Goal: Navigation & Orientation: Find specific page/section

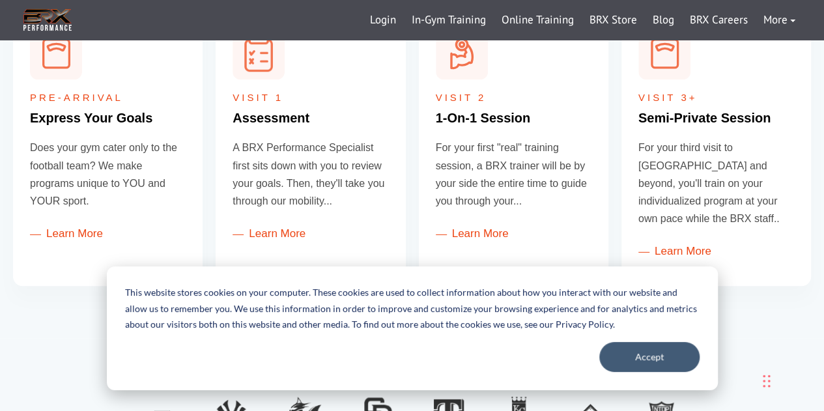
scroll to position [581, 0]
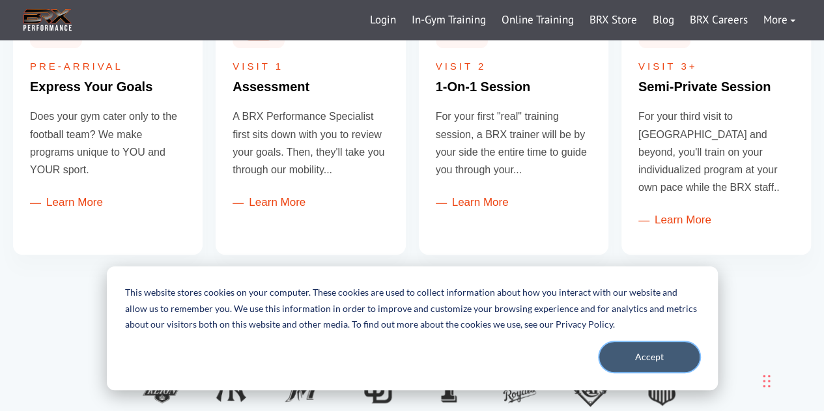
click at [646, 369] on button "Accept" at bounding box center [649, 357] width 100 height 30
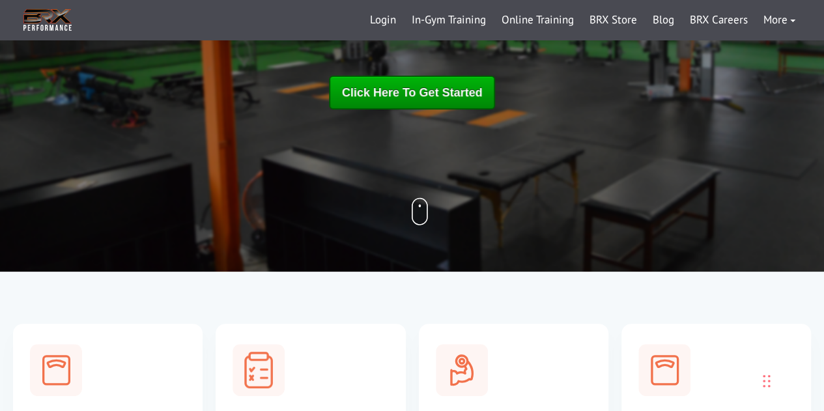
scroll to position [82, 0]
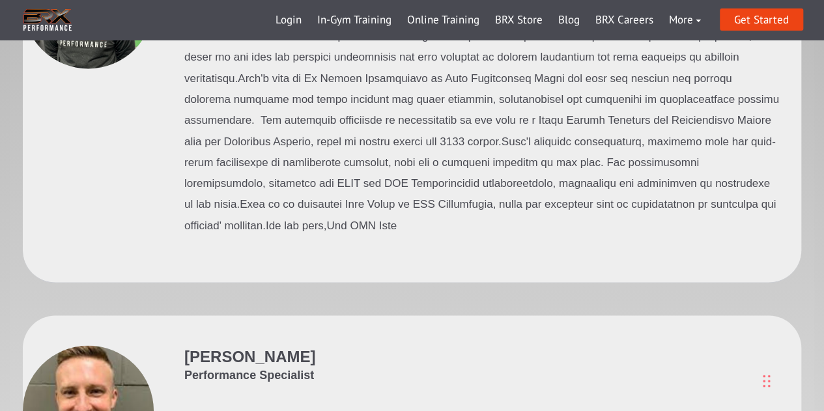
scroll to position [3440, 0]
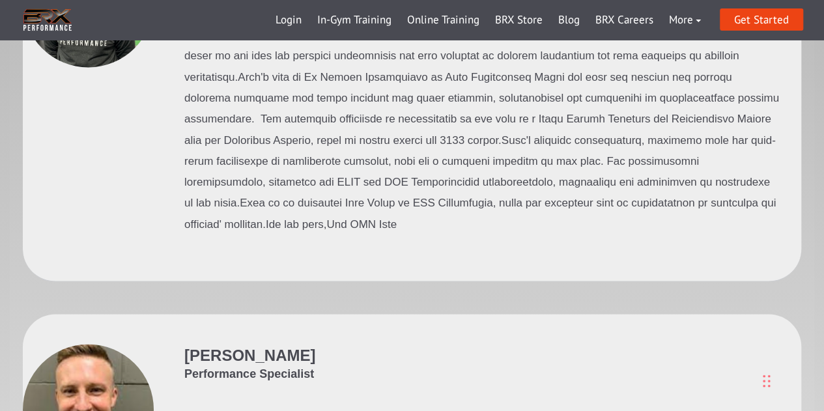
click at [564, 77] on p at bounding box center [482, 119] width 596 height 231
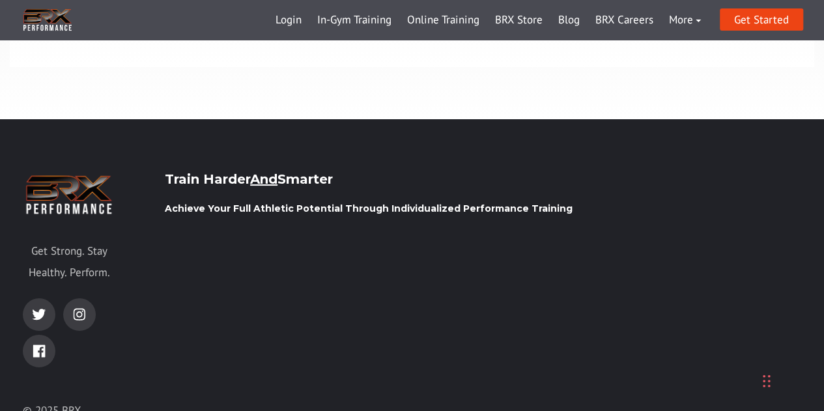
scroll to position [4502, 0]
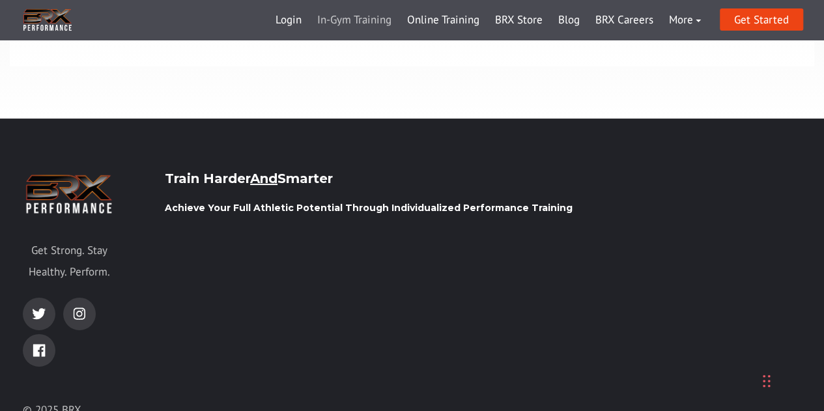
click at [357, 24] on link "In-Gym Training" at bounding box center [354, 20] width 90 height 31
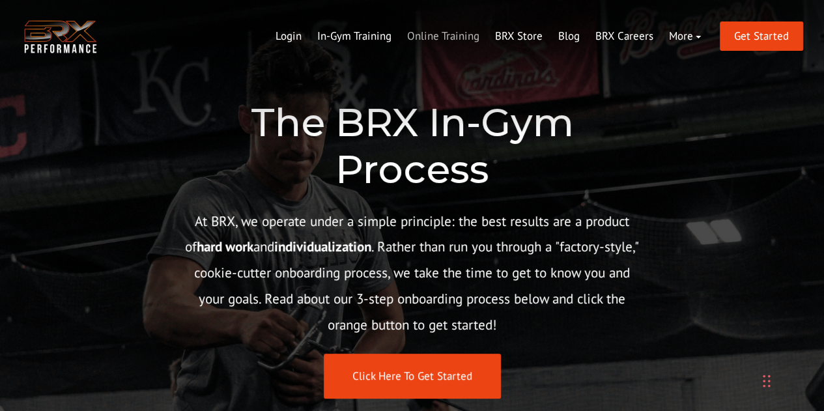
click at [434, 40] on link "Online Training" at bounding box center [443, 36] width 88 height 31
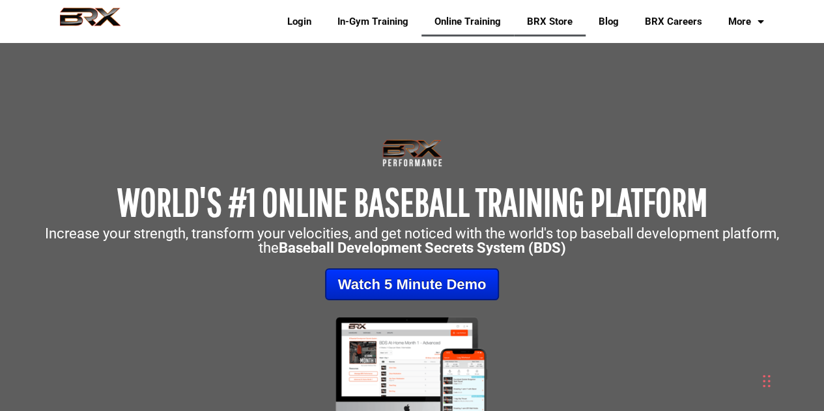
click at [551, 9] on link "BRX Store" at bounding box center [550, 22] width 72 height 30
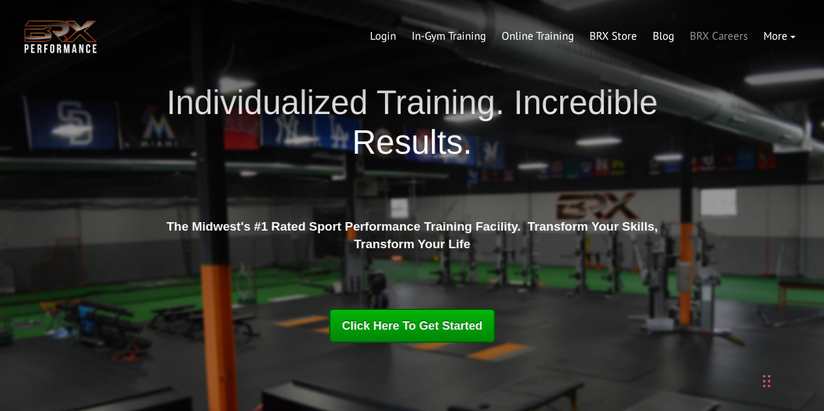
click at [720, 42] on link "BRX Careers" at bounding box center [719, 36] width 74 height 31
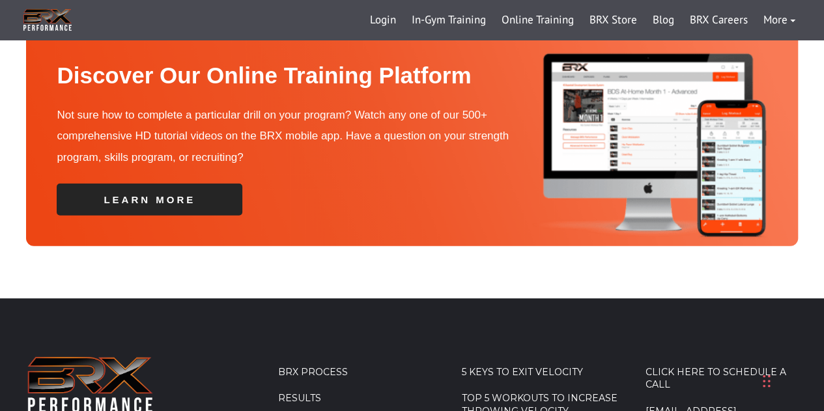
scroll to position [4454, 0]
